Goal: Transaction & Acquisition: Obtain resource

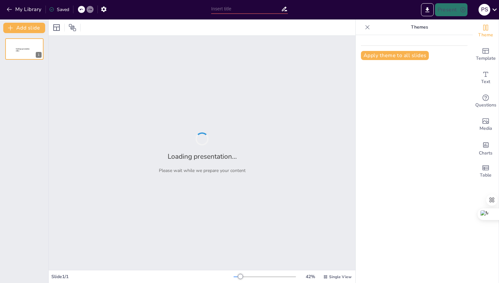
type input "Das Kriegerdenkmal [GEOGRAPHIC_DATA]: Geschichte und Bedeutung"
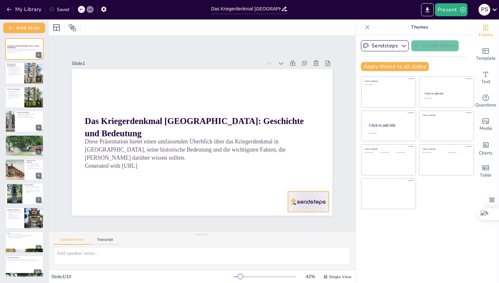
click at [215, 237] on div at bounding box center [196, 260] width 38 height 46
click at [310, 176] on icon at bounding box center [314, 179] width 8 height 8
click at [454, 9] on button "Present" at bounding box center [451, 9] width 33 height 13
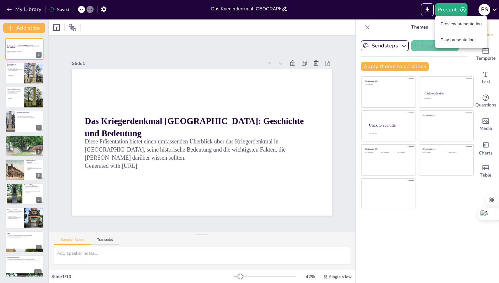
click at [450, 41] on li "Play presentation" at bounding box center [462, 40] width 52 height 10
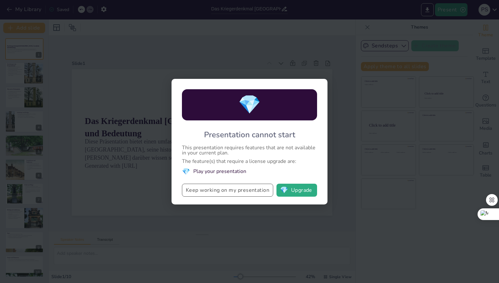
click at [245, 194] on button "Keep working on my presentation" at bounding box center [227, 190] width 91 height 13
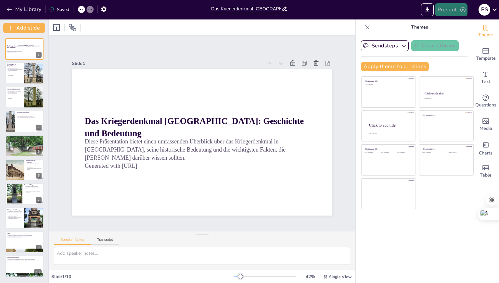
click at [461, 10] on icon "button" at bounding box center [463, 9] width 5 height 5
click at [454, 23] on li "Preview presentation" at bounding box center [462, 24] width 52 height 10
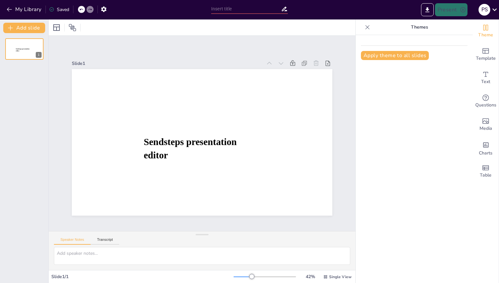
type input "Das Kriegerdenkmal [GEOGRAPHIC_DATA]: Geschichte und Bedeutung"
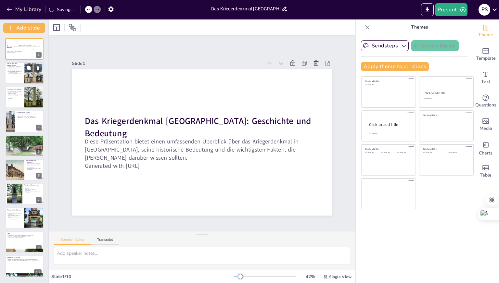
click at [33, 76] on div at bounding box center [34, 73] width 20 height 26
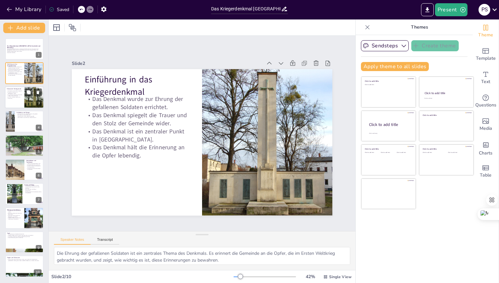
click at [12, 98] on p "Es ist ein sichtbares Zeichen der Erinnerung." at bounding box center [15, 98] width 16 height 2
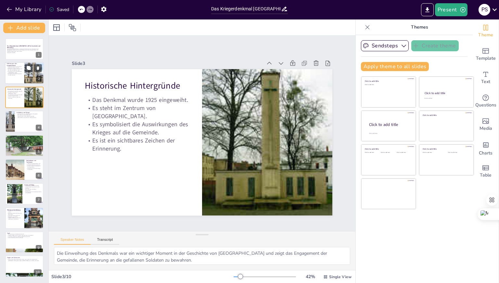
click at [12, 68] on p "Das Denkmal wurde zur Ehrung der gefallenen Soldaten errichtet." at bounding box center [15, 67] width 16 height 2
type textarea "Die Ehrung der gefallenen Soldaten ist ein zentrales Thema des Denkmals. Es eri…"
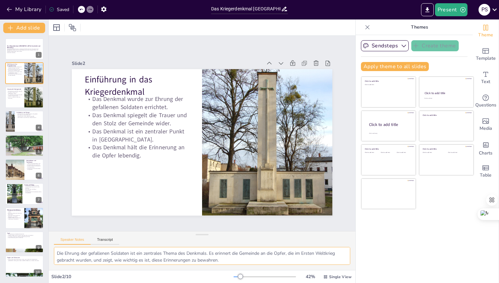
click at [114, 257] on textarea "Die Ehrung der gefallenen Soldaten ist ein zentrales Thema des Denkmals. Es eri…" at bounding box center [202, 256] width 296 height 18
click at [101, 241] on button "Transcript" at bounding box center [105, 241] width 29 height 7
click at [15, 98] on p "Es ist ein sichtbares Zeichen der Erinnerung." at bounding box center [15, 98] width 16 height 2
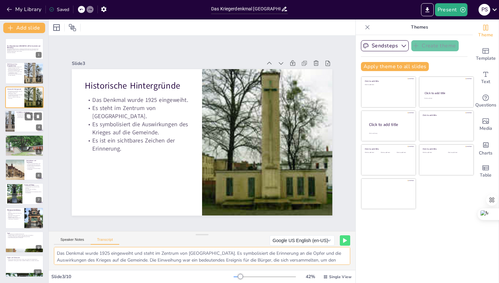
click at [16, 125] on div at bounding box center [24, 122] width 39 height 22
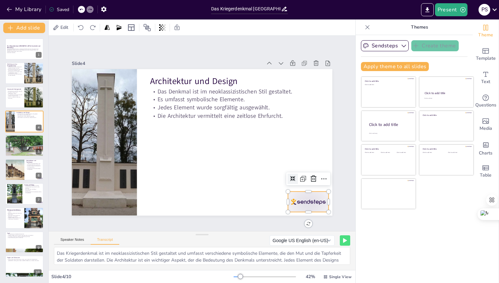
click at [301, 204] on div at bounding box center [308, 202] width 41 height 20
click at [310, 181] on div at bounding box center [314, 179] width 10 height 10
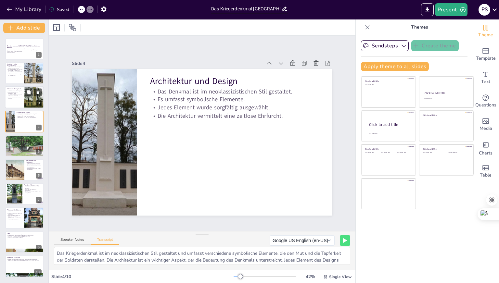
click at [17, 103] on div at bounding box center [24, 97] width 39 height 22
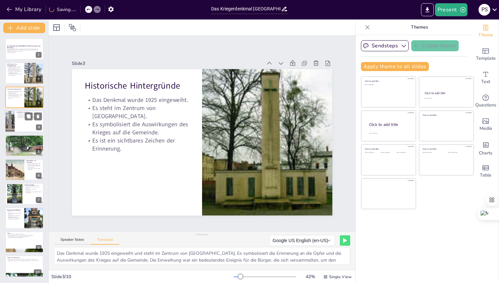
click at [20, 120] on div at bounding box center [24, 122] width 39 height 22
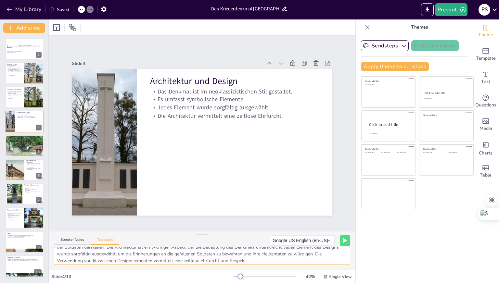
scroll to position [15, 0]
click at [18, 146] on div at bounding box center [24, 146] width 39 height 22
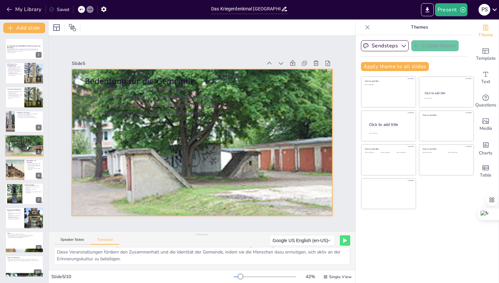
click at [120, 165] on div at bounding box center [202, 143] width 261 height 150
click at [204, 56] on icon at bounding box center [207, 56] width 6 height 7
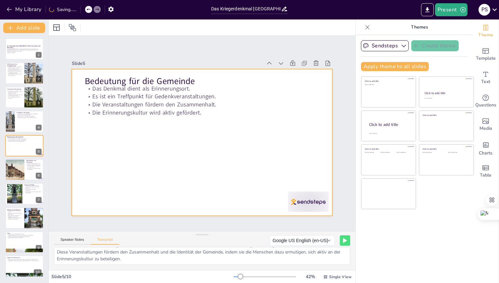
click at [126, 147] on div at bounding box center [202, 142] width 261 height 147
click at [299, 197] on div at bounding box center [308, 202] width 41 height 20
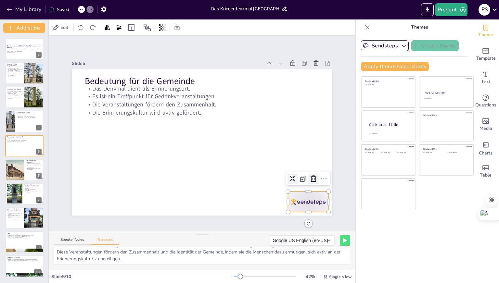
click at [310, 178] on icon at bounding box center [314, 179] width 8 height 8
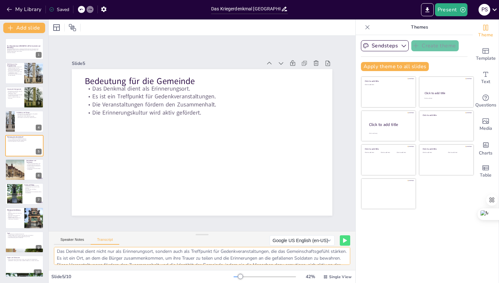
scroll to position [0, 0]
click at [16, 169] on div at bounding box center [14, 170] width 35 height 22
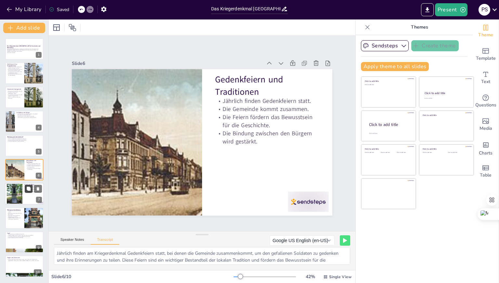
click at [25, 191] on button at bounding box center [29, 189] width 8 height 8
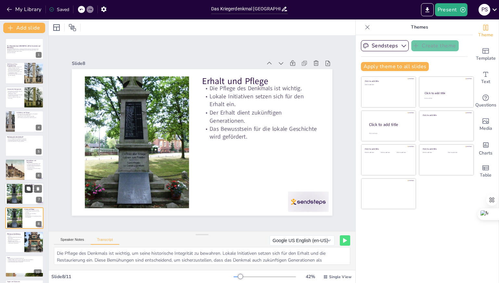
scroll to position [23, 0]
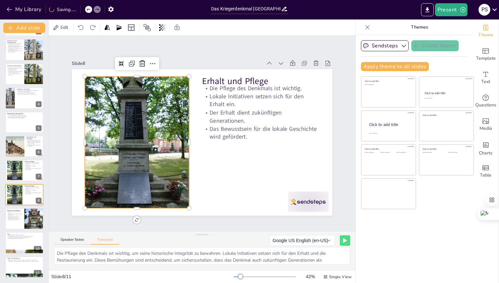
click at [133, 130] on div at bounding box center [137, 142] width 104 height 156
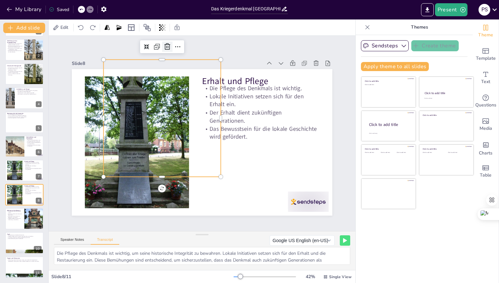
click at [165, 48] on icon at bounding box center [167, 47] width 8 height 8
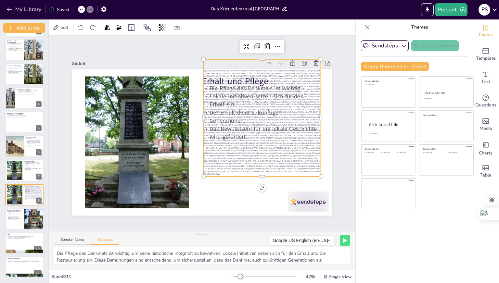
click at [265, 46] on icon at bounding box center [268, 46] width 6 height 7
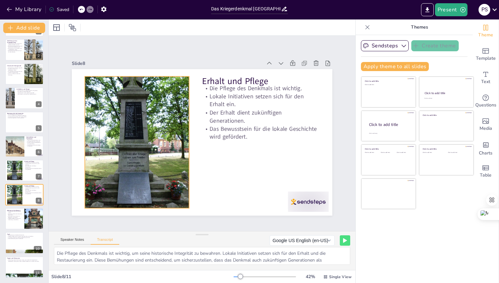
click at [149, 119] on div at bounding box center [137, 142] width 104 height 156
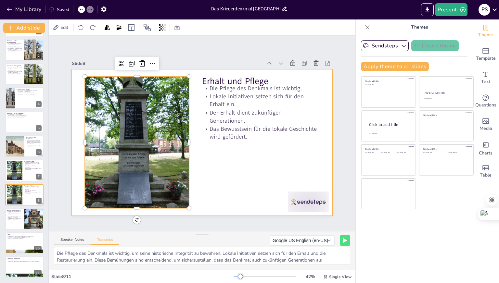
click at [207, 186] on div at bounding box center [202, 142] width 261 height 147
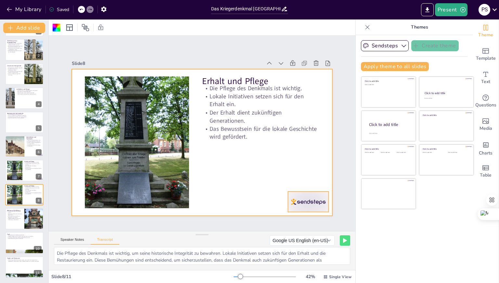
click at [298, 200] on div at bounding box center [308, 202] width 41 height 20
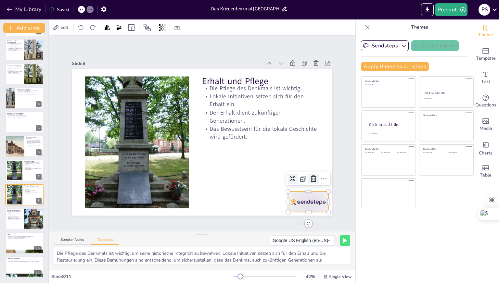
click at [311, 179] on icon at bounding box center [314, 179] width 6 height 7
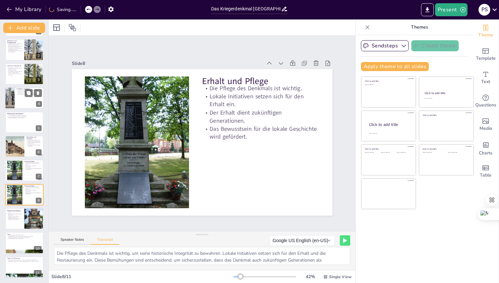
click at [20, 96] on div at bounding box center [24, 98] width 39 height 22
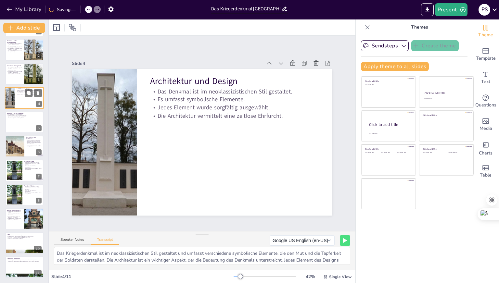
scroll to position [0, 0]
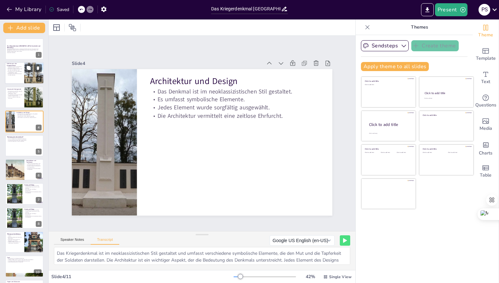
click at [18, 72] on p "Das Denkmal ist ein zentraler Punkt in [GEOGRAPHIC_DATA]." at bounding box center [15, 72] width 16 height 2
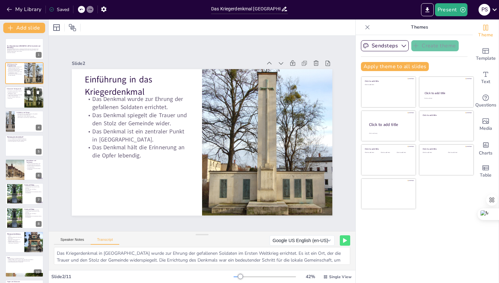
click at [19, 94] on p "Es symbolisiert die Auswirkungen des Krieges auf die Gemeinde." at bounding box center [15, 95] width 16 height 2
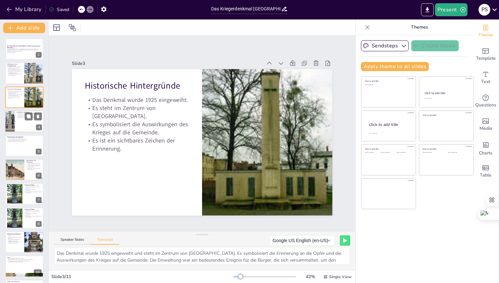
click at [22, 111] on div "Das Kriegerdenkmal Fermersleben: Geschichte und Bedeutung Diese Präsentation bi…" at bounding box center [24, 169] width 48 height 263
click at [22, 117] on p "Die Architektur vermittelt eine zeitlose Ehrfurcht." at bounding box center [29, 117] width 25 height 1
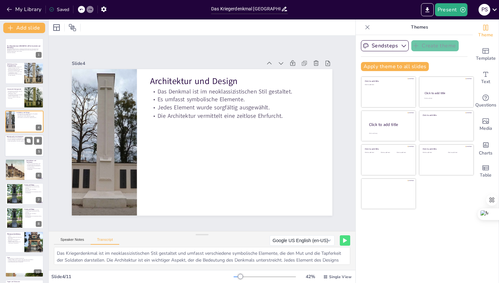
click at [23, 141] on p "Die Erinnerungskultur wird aktiv gefördert." at bounding box center [24, 141] width 35 height 1
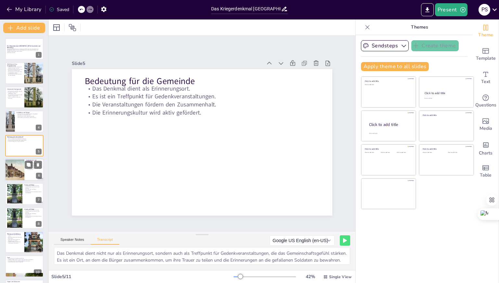
click at [24, 166] on div at bounding box center [14, 170] width 35 height 22
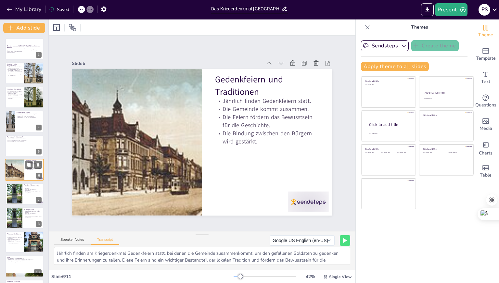
scroll to position [12, 0]
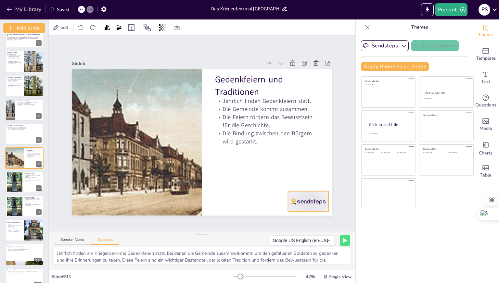
click at [293, 202] on div at bounding box center [308, 202] width 41 height 20
click at [310, 177] on icon at bounding box center [314, 179] width 8 height 8
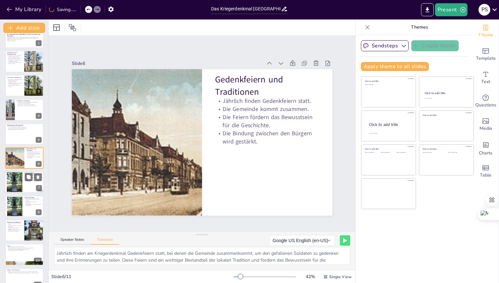
click at [19, 186] on div at bounding box center [15, 182] width 16 height 23
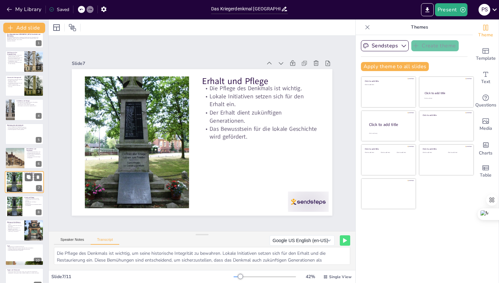
scroll to position [23, 0]
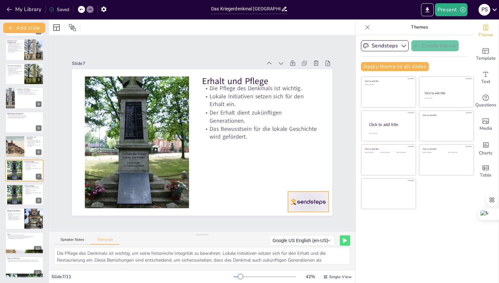
click at [302, 203] on div at bounding box center [308, 202] width 41 height 20
click at [310, 175] on icon at bounding box center [314, 179] width 8 height 8
click at [17, 148] on div at bounding box center [14, 147] width 35 height 22
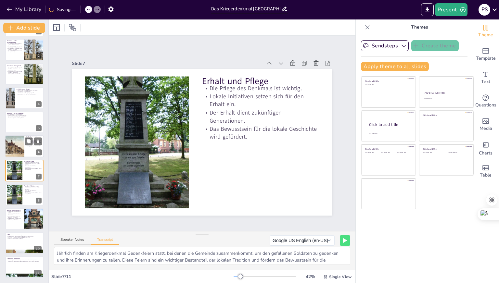
scroll to position [12, 0]
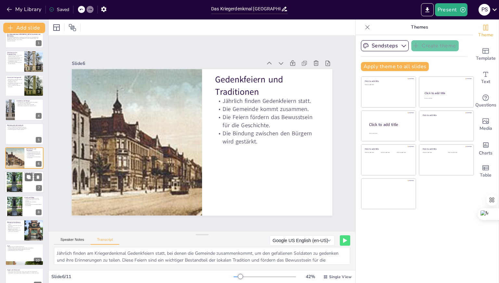
click at [20, 178] on div at bounding box center [15, 182] width 16 height 23
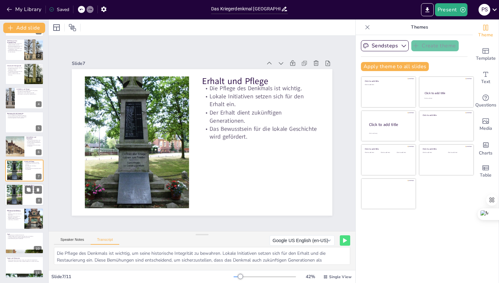
click at [18, 186] on div at bounding box center [15, 194] width 16 height 23
click at [14, 198] on div at bounding box center [15, 194] width 16 height 23
click at [16, 175] on div at bounding box center [15, 170] width 16 height 23
click at [17, 194] on div at bounding box center [15, 194] width 16 height 23
click at [20, 177] on div at bounding box center [15, 170] width 16 height 23
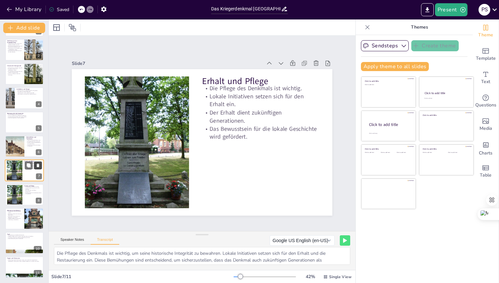
click at [39, 167] on icon at bounding box center [38, 166] width 3 height 4
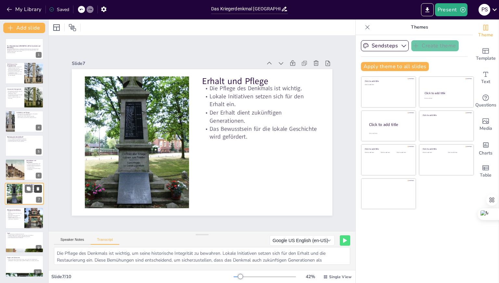
scroll to position [0, 0]
click at [26, 214] on icon at bounding box center [28, 213] width 5 height 5
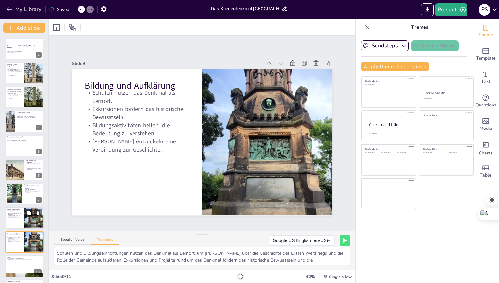
scroll to position [23, 0]
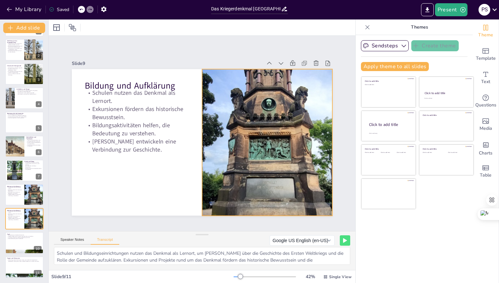
click at [262, 132] on div at bounding box center [267, 142] width 130 height 271
click at [269, 55] on icon at bounding box center [273, 56] width 8 height 8
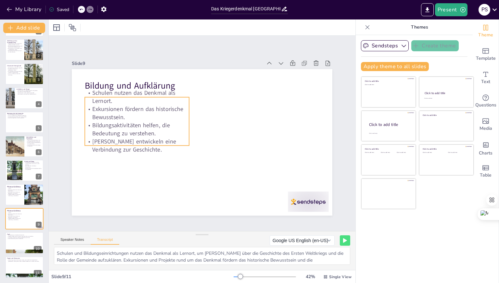
click at [127, 141] on p "[PERSON_NAME] entwickeln eine Verbindung zur Geschichte." at bounding box center [137, 146] width 104 height 16
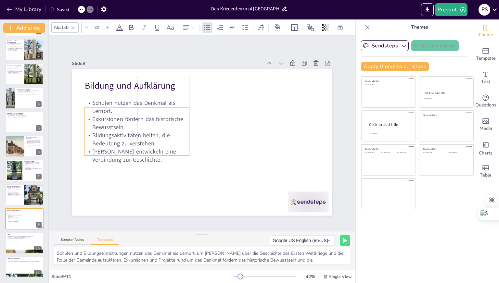
drag, startPoint x: 141, startPoint y: 141, endPoint x: 142, endPoint y: 151, distance: 10.2
click at [142, 151] on p "[PERSON_NAME] entwickeln eine Verbindung zur Geschichte." at bounding box center [137, 156] width 104 height 16
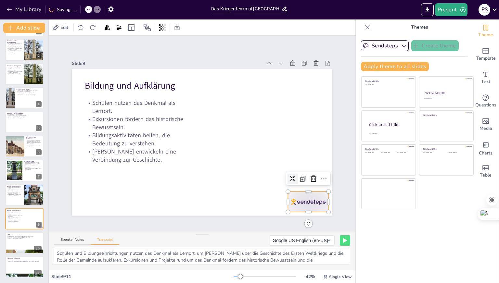
click at [307, 201] on div at bounding box center [308, 202] width 41 height 20
click at [311, 179] on icon at bounding box center [314, 179] width 6 height 7
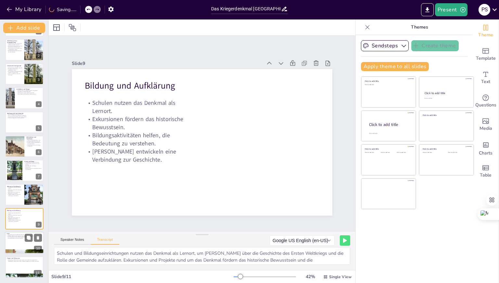
click at [21, 238] on p "Auseinandersetzung stärkt die Identität." at bounding box center [24, 238] width 35 height 1
type textarea "Das Kriegerdenkmal Fermersleben ist ein bedeutendes Symbol für Erinnerung und G…"
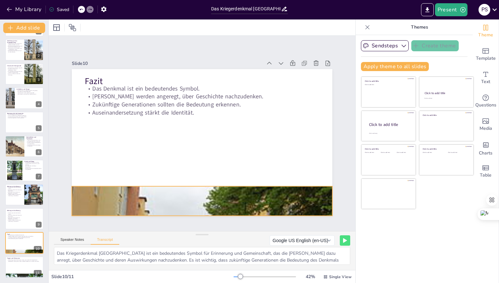
click at [124, 197] on div at bounding box center [202, 201] width 261 height 181
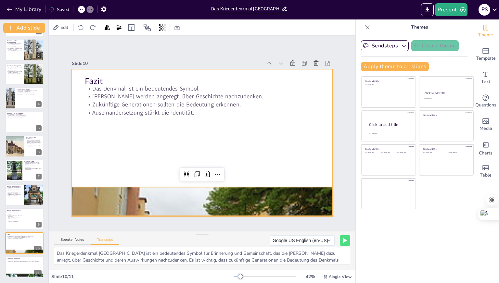
click at [127, 179] on div at bounding box center [202, 142] width 261 height 147
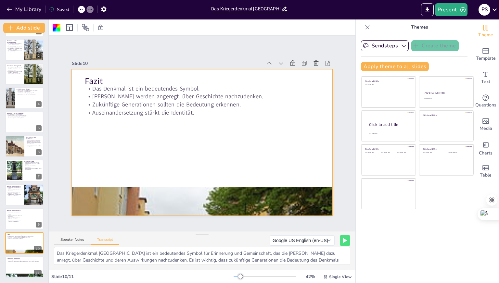
drag, startPoint x: 121, startPoint y: 152, endPoint x: 141, endPoint y: 115, distance: 41.8
click at [123, 150] on div at bounding box center [202, 142] width 261 height 147
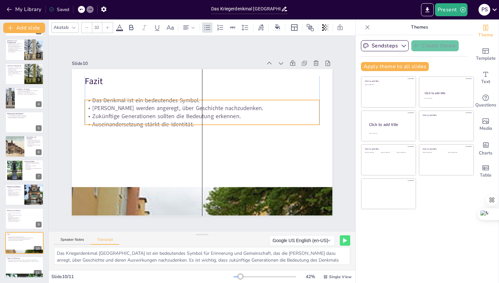
drag, startPoint x: 147, startPoint y: 105, endPoint x: 147, endPoint y: 117, distance: 11.7
click at [147, 117] on p "Zukünftige Generationen sollten die Bedeutung erkennen." at bounding box center [202, 116] width 235 height 8
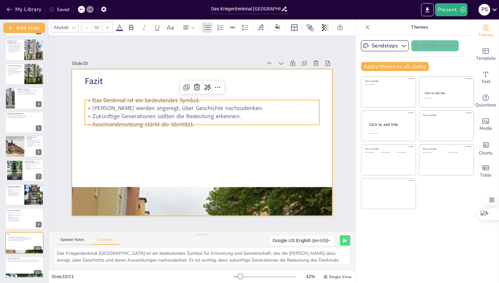
click at [133, 149] on div at bounding box center [202, 142] width 261 height 147
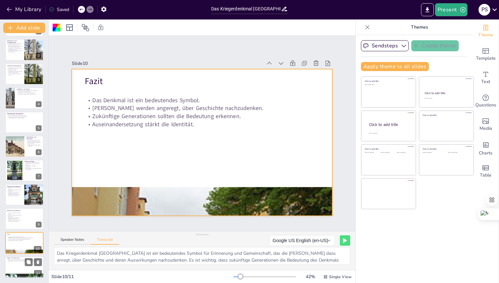
click at [22, 264] on div at bounding box center [24, 267] width 39 height 22
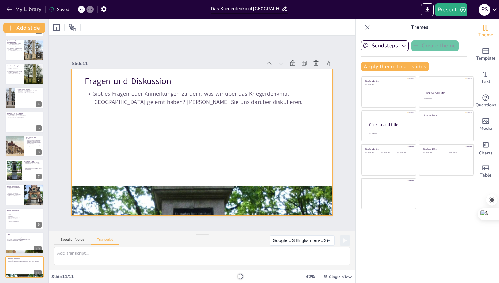
click at [229, 116] on div at bounding box center [202, 142] width 261 height 147
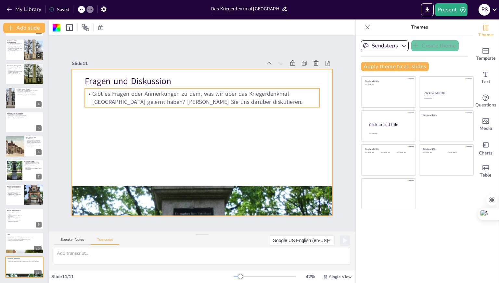
click at [253, 101] on p "Gibt es Fragen oder Anmerkungen zu dem, was wir über das Kriegerdenkmal [GEOGRA…" at bounding box center [202, 98] width 235 height 16
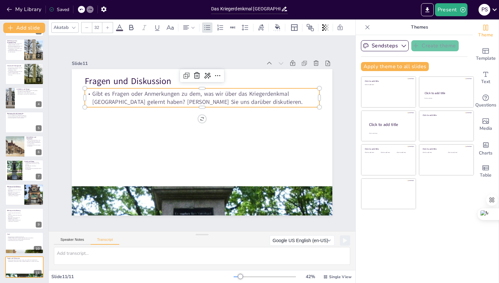
click at [253, 101] on p "Gibt es Fragen oder Anmerkungen zu dem, was wir über das Kriegerdenkmal [GEOGRA…" at bounding box center [202, 98] width 235 height 16
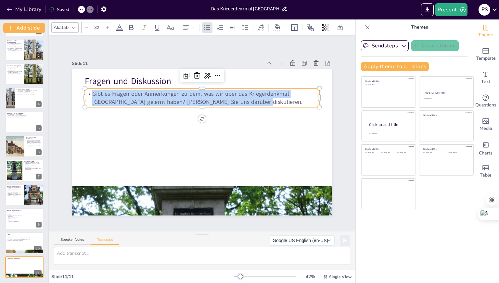
click at [253, 101] on p "Gibt es Fragen oder Anmerkungen zu dem, was wir über das Kriegerdenkmal [GEOGRA…" at bounding box center [202, 98] width 235 height 16
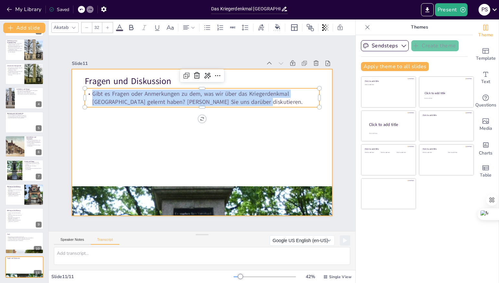
click at [186, 129] on div at bounding box center [202, 142] width 261 height 147
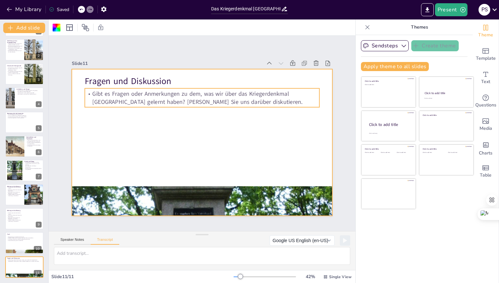
click at [255, 98] on p "Gibt es Fragen oder Anmerkungen zu dem, was wir über das Kriegerdenkmal [GEOGRA…" at bounding box center [202, 98] width 235 height 16
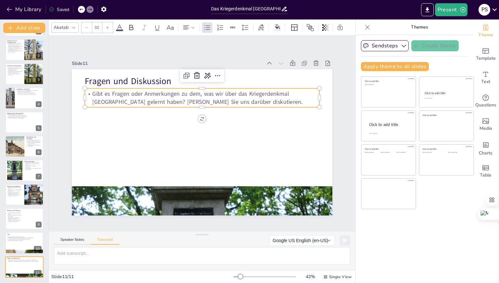
click at [255, 98] on p "Gibt es Fragen oder Anmerkungen zu dem, was wir über das Kriegerdenkmal [GEOGRA…" at bounding box center [202, 98] width 235 height 16
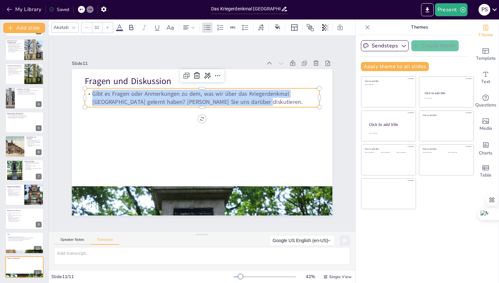
click at [255, 98] on p "Gibt es Fragen oder Anmerkungen zu dem, was wir über das Kriegerdenkmal [GEOGRA…" at bounding box center [202, 98] width 235 height 16
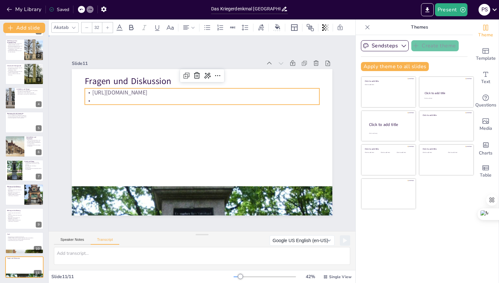
click at [62, 51] on div "Slide 1 Das Kriegerdenkmal [GEOGRAPHIC_DATA]: Geschichte und Bedeutung Diese Pr…" at bounding box center [202, 133] width 297 height 165
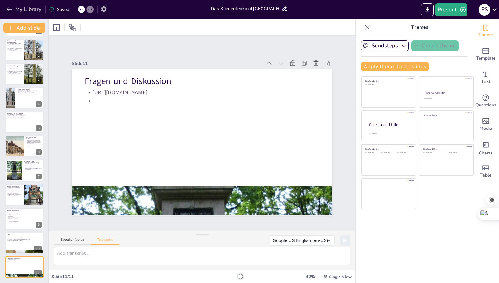
click at [102, 11] on icon "button" at bounding box center [103, 9] width 7 height 7
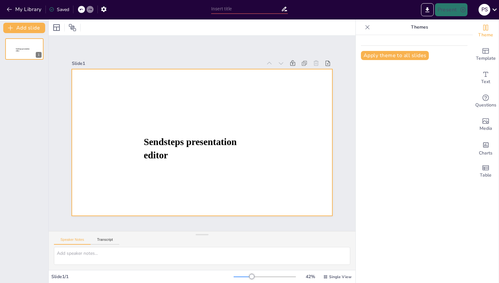
type input "Das Kriegerdenkmal [GEOGRAPHIC_DATA]: Geschichte und Bedeutung"
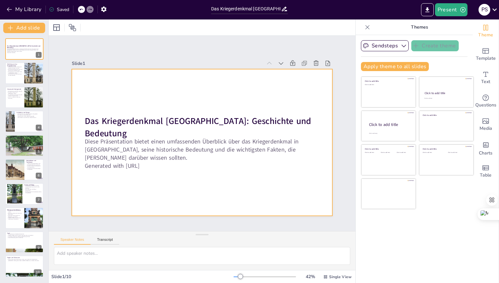
click at [192, 175] on div at bounding box center [202, 142] width 261 height 147
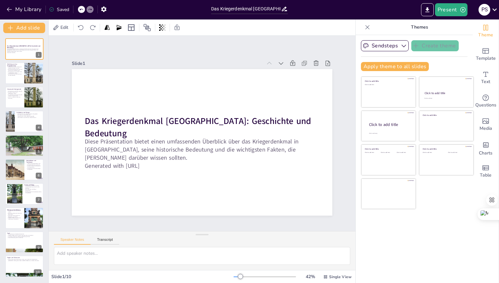
click at [291, 46] on div "Slide 1 Das Kriegerdenkmal [GEOGRAPHIC_DATA]: Geschichte und Bedeutung Diese Pr…" at bounding box center [202, 134] width 307 height 196
click at [316, 47] on div "Slide 1 Das Kriegerdenkmal [GEOGRAPHIC_DATA]: Geschichte und Bedeutung Diese Pr…" at bounding box center [202, 134] width 307 height 196
click at [430, 10] on icon "Export to PowerPoint" at bounding box center [427, 10] width 7 height 7
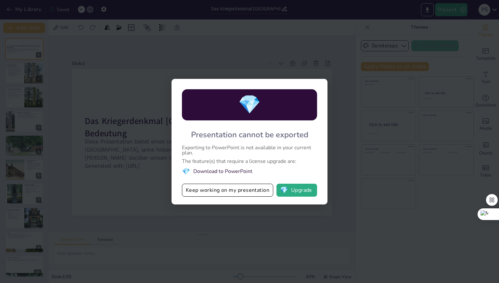
click at [248, 173] on li "💎 Download to PowerPoint" at bounding box center [249, 171] width 135 height 9
click at [294, 190] on button "💎 Upgrade" at bounding box center [297, 190] width 41 height 13
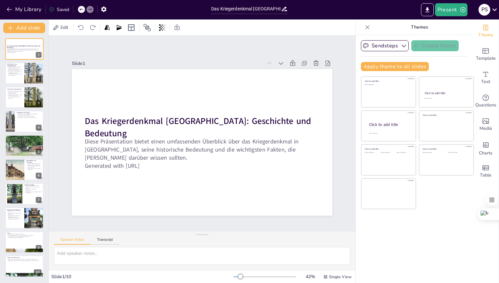
click at [294, 48] on div "Slide 1 Das Kriegerdenkmal [GEOGRAPHIC_DATA]: Geschichte und Bedeutung Diese Pr…" at bounding box center [202, 134] width 307 height 196
